Goal: Task Accomplishment & Management: Use online tool/utility

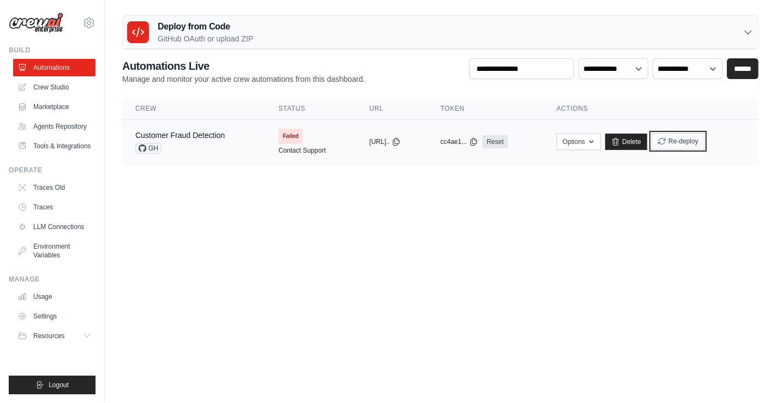
click at [699, 141] on button "Re-deploy" at bounding box center [677, 141] width 53 height 16
click at [673, 146] on button "Re-deploy" at bounding box center [677, 141] width 53 height 16
click at [687, 136] on button "Re-deploy" at bounding box center [677, 141] width 53 height 16
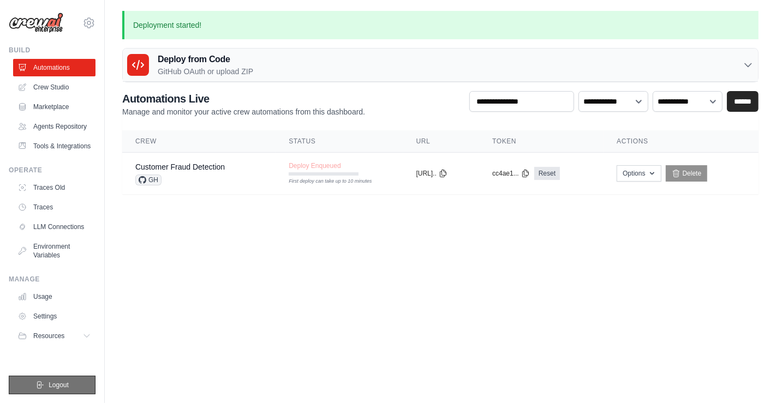
click at [70, 380] on button "Logout" at bounding box center [52, 385] width 87 height 19
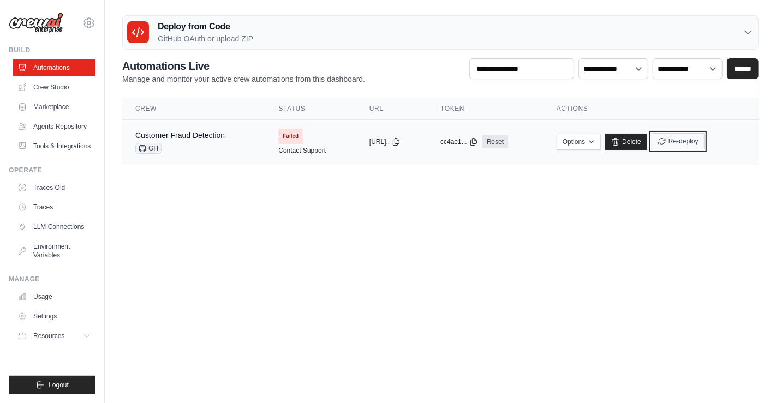
click at [704, 144] on button "Re-deploy" at bounding box center [677, 141] width 53 height 16
